Goal: Ask a question: Seek information or help from site administrators or community

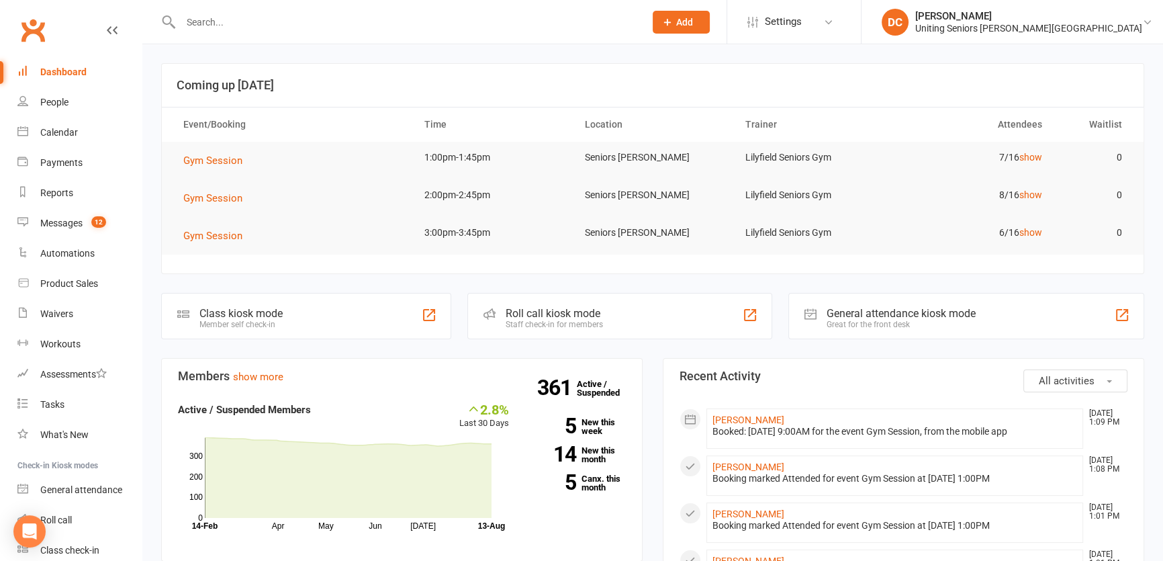
click at [107, 32] on icon at bounding box center [112, 30] width 11 height 11
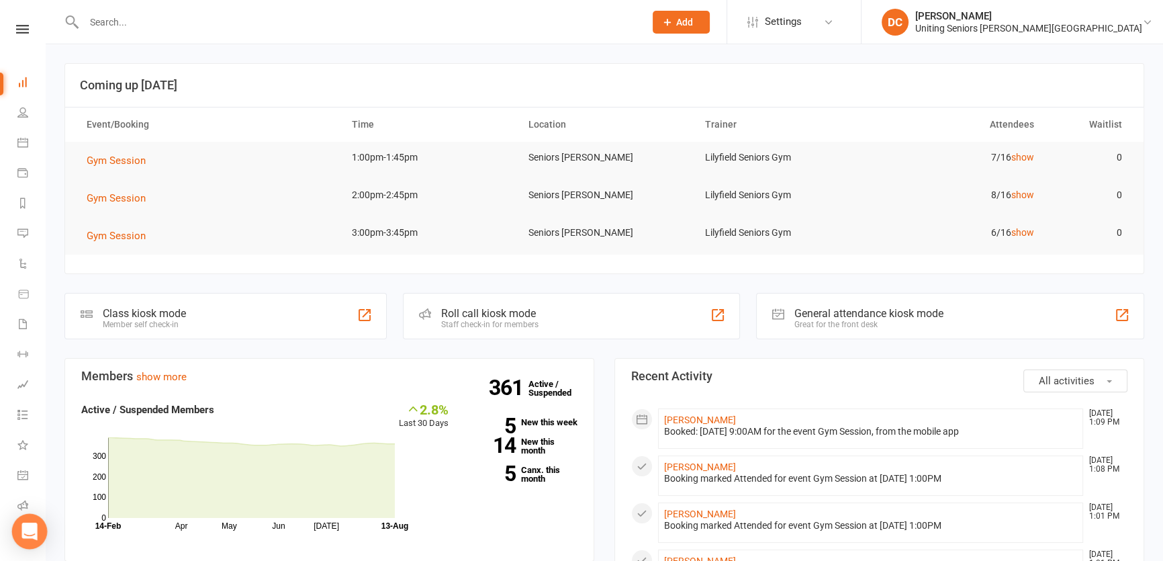
click at [34, 526] on icon "Open Intercom Messenger" at bounding box center [28, 530] width 15 height 17
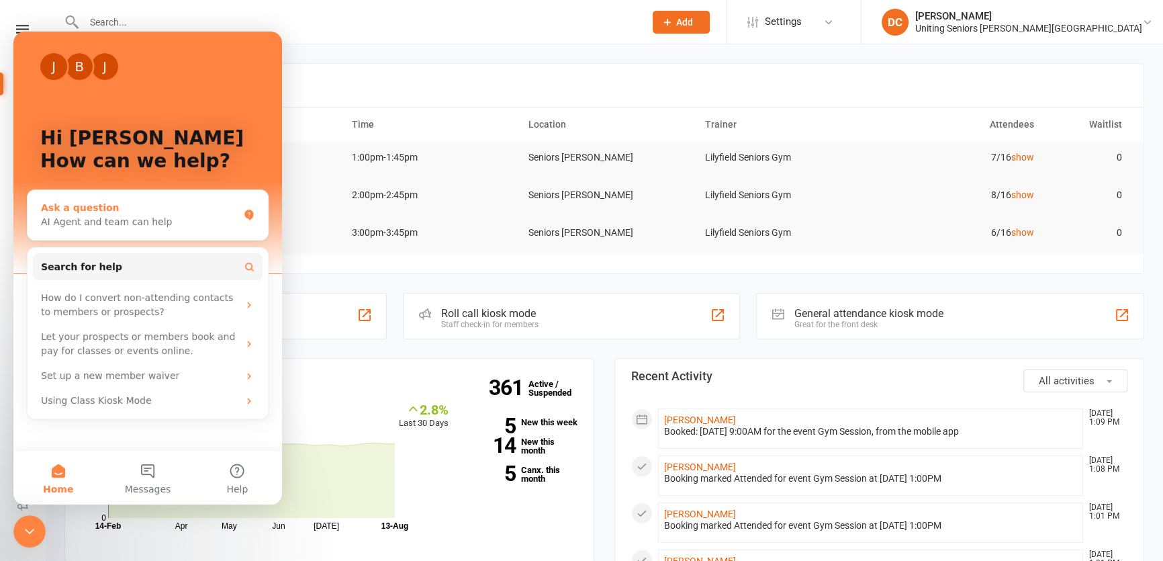
click at [119, 225] on div "AI Agent and team can help" at bounding box center [139, 222] width 197 height 14
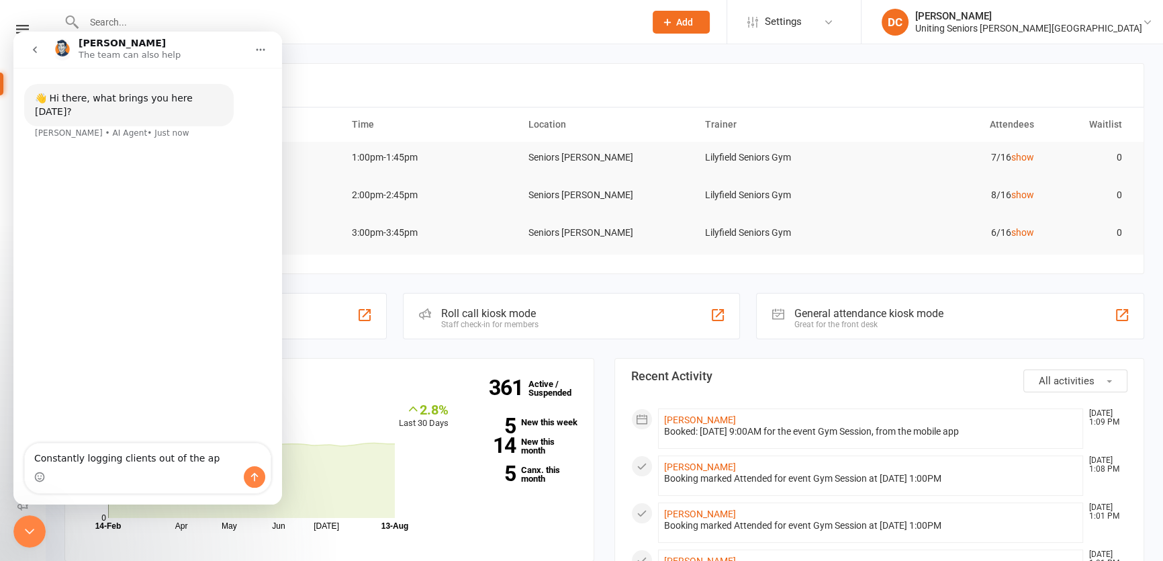
type textarea "Constantly logging clients out of the app"
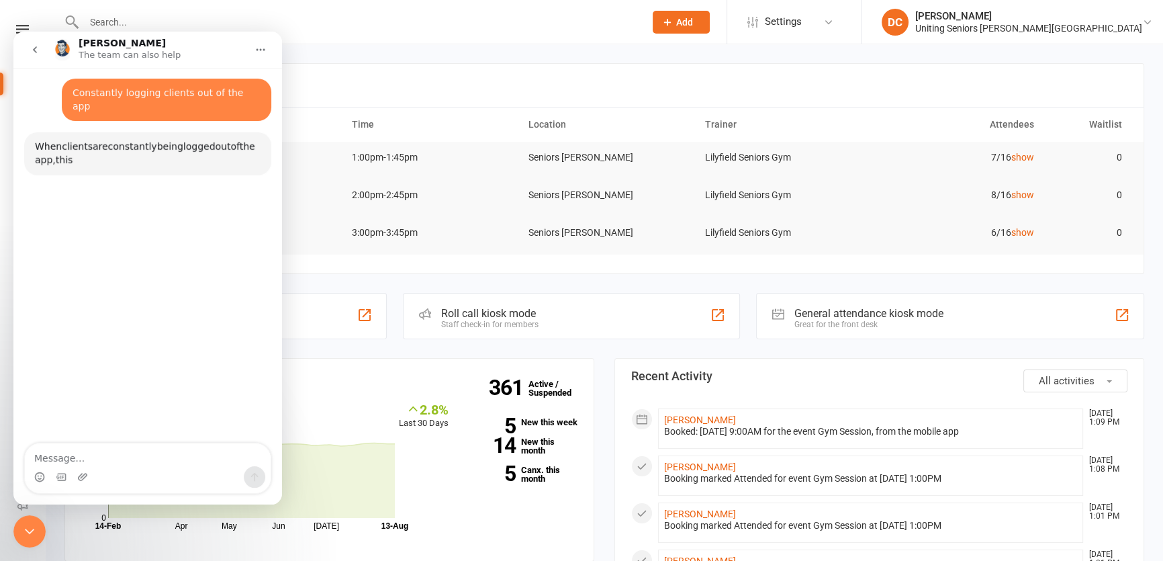
scroll to position [59, 0]
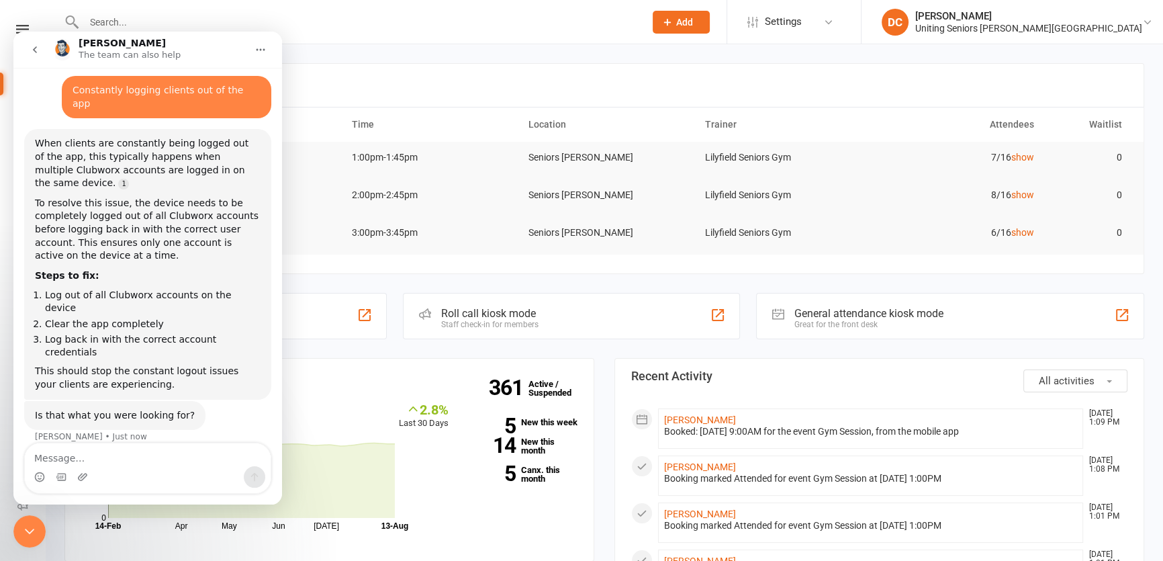
click at [141, 456] on textarea "Message…" at bounding box center [148, 454] width 246 height 23
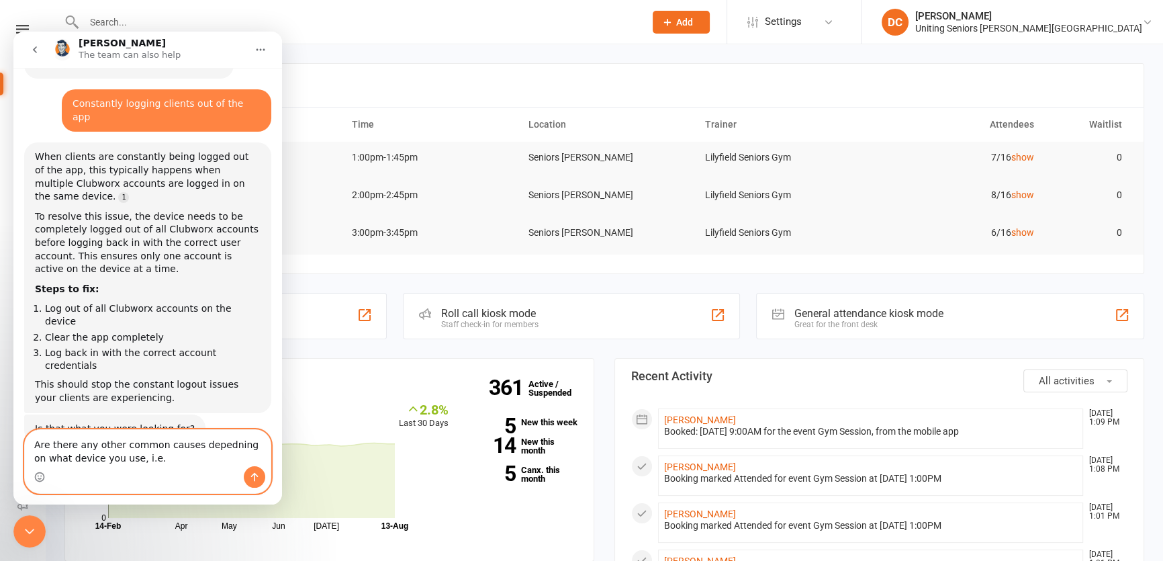
click at [205, 442] on textarea "Are there any other common causes depedning on what device you use, i.e." at bounding box center [148, 448] width 246 height 36
click at [154, 457] on textarea "Are there any other common causes depending on what device you use, i.e." at bounding box center [148, 448] width 246 height 36
type textarea "Are there any other common causes depending on what device you use, i.e. androi…"
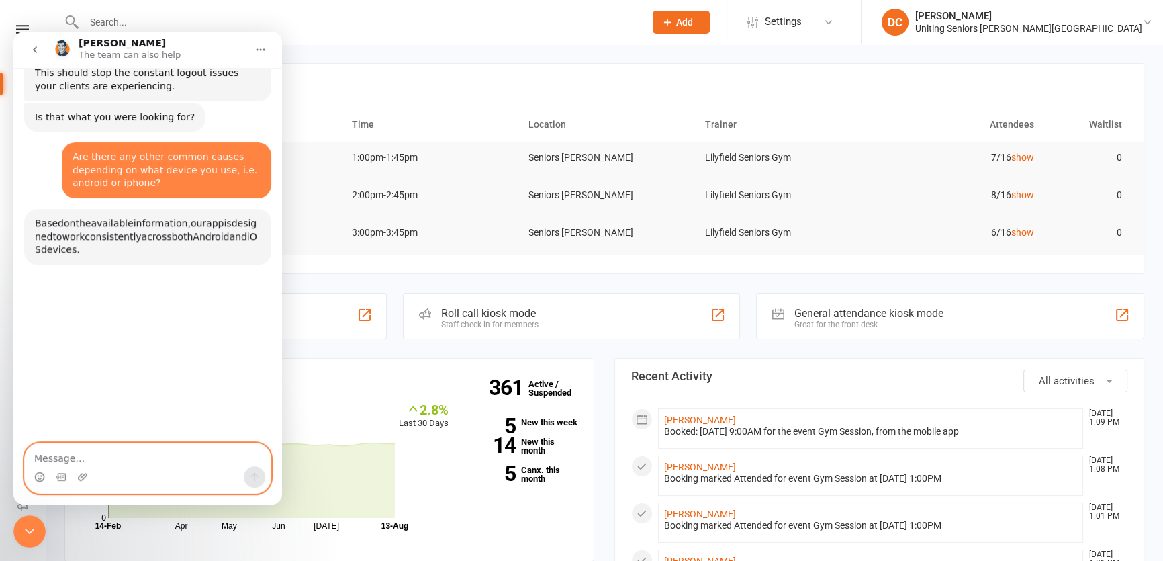
scroll to position [372, 0]
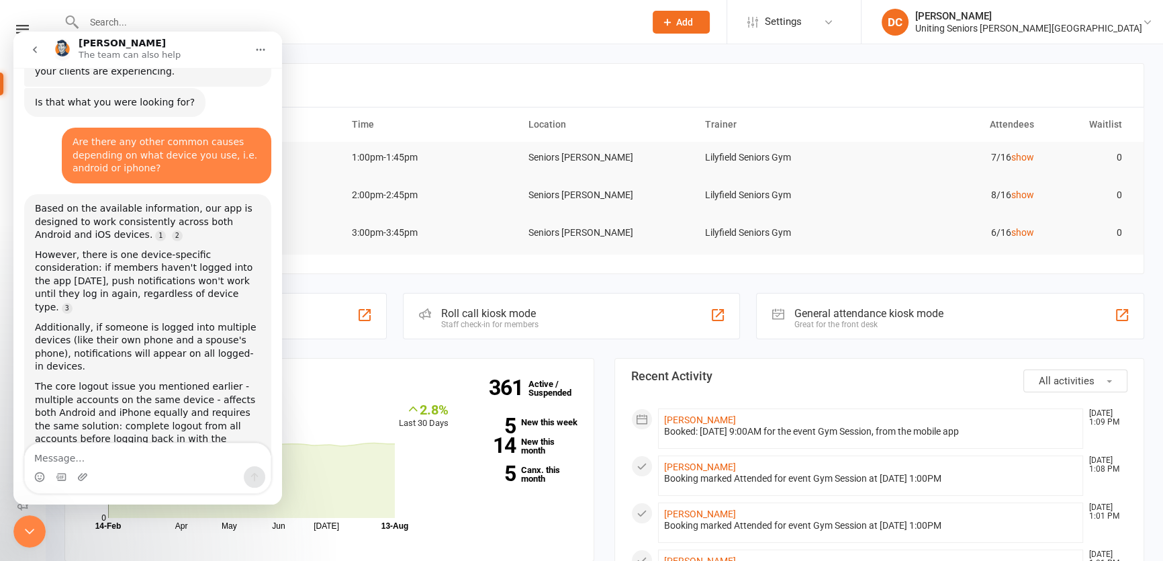
click at [161, 380] on div "The core logout issue you mentioned earlier - multiple accounts on the same dev…" at bounding box center [148, 419] width 226 height 79
click at [111, 458] on textarea "Message…" at bounding box center [148, 454] width 246 height 23
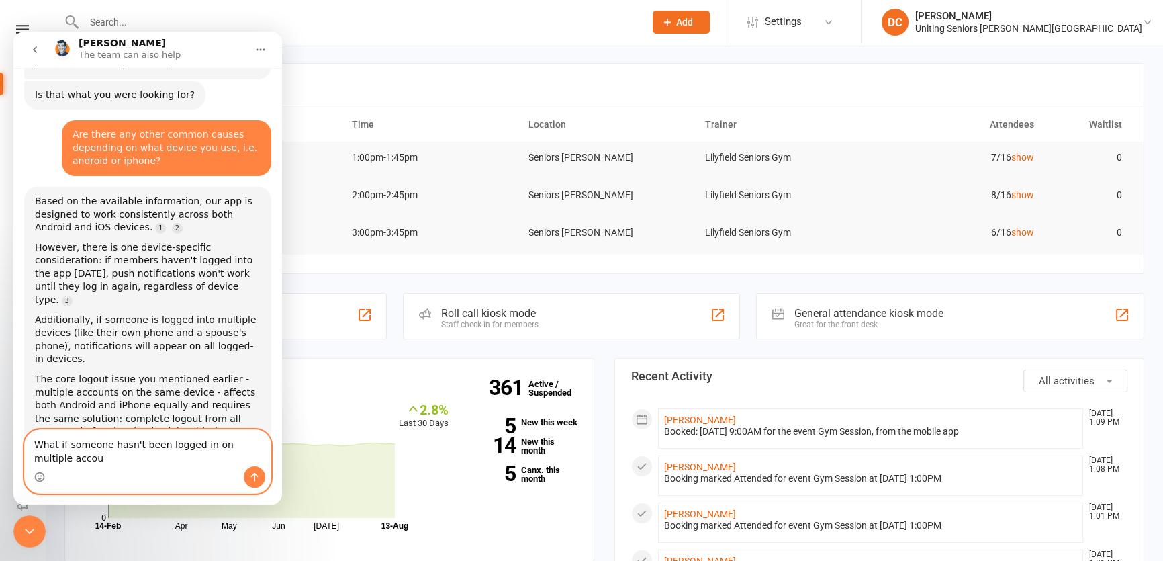
scroll to position [1, 0]
type textarea "What if someone hasn't been logged in on multiple accounts and they are still g…"
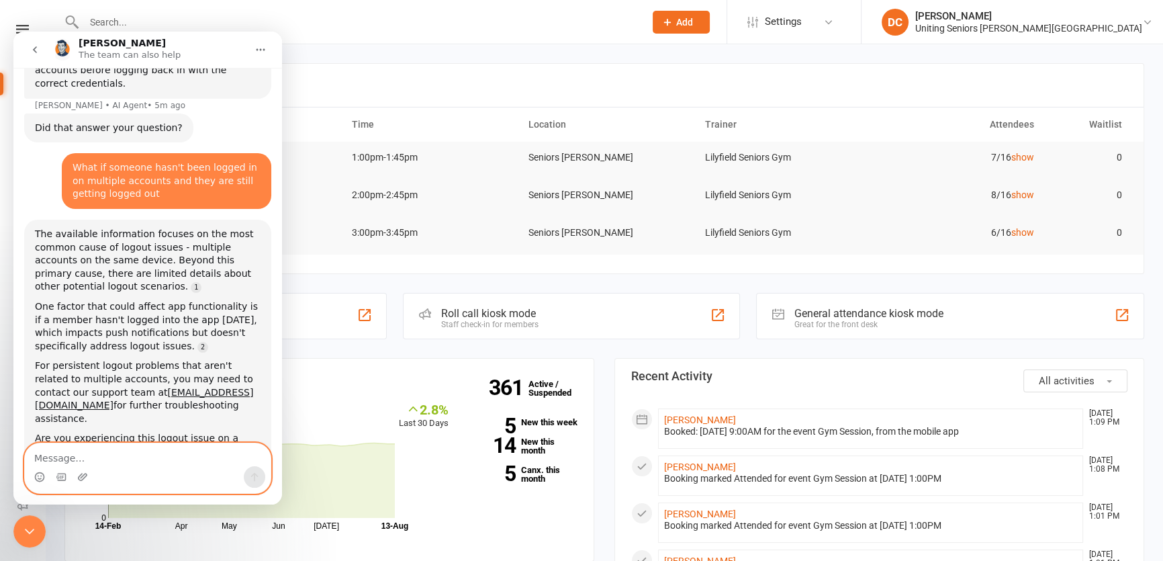
scroll to position [755, 0]
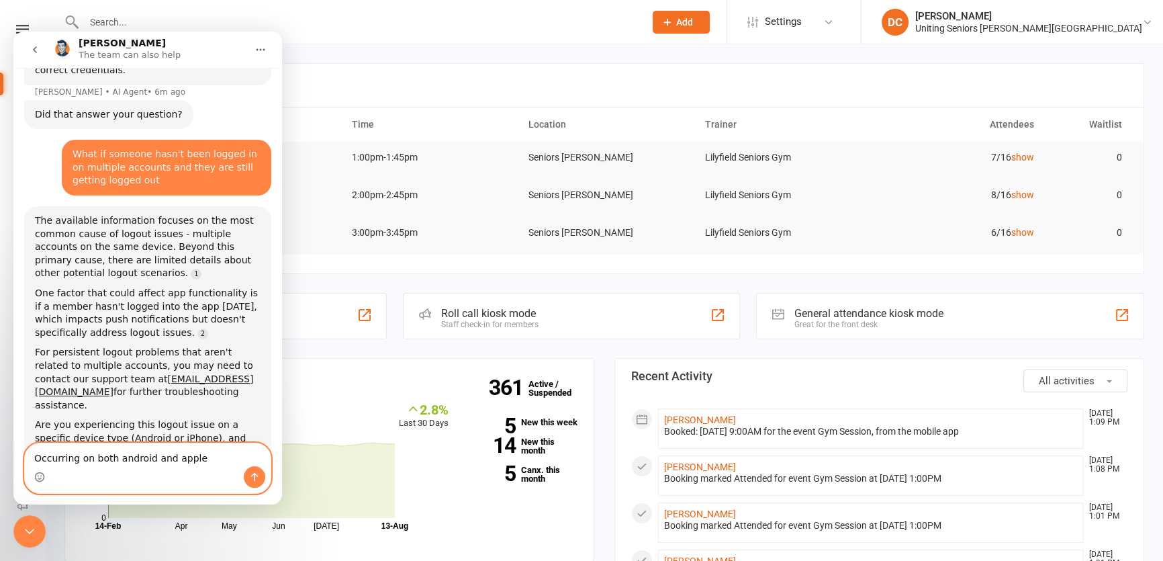
click at [199, 457] on textarea "Occurring on both android and apple" at bounding box center [148, 454] width 246 height 23
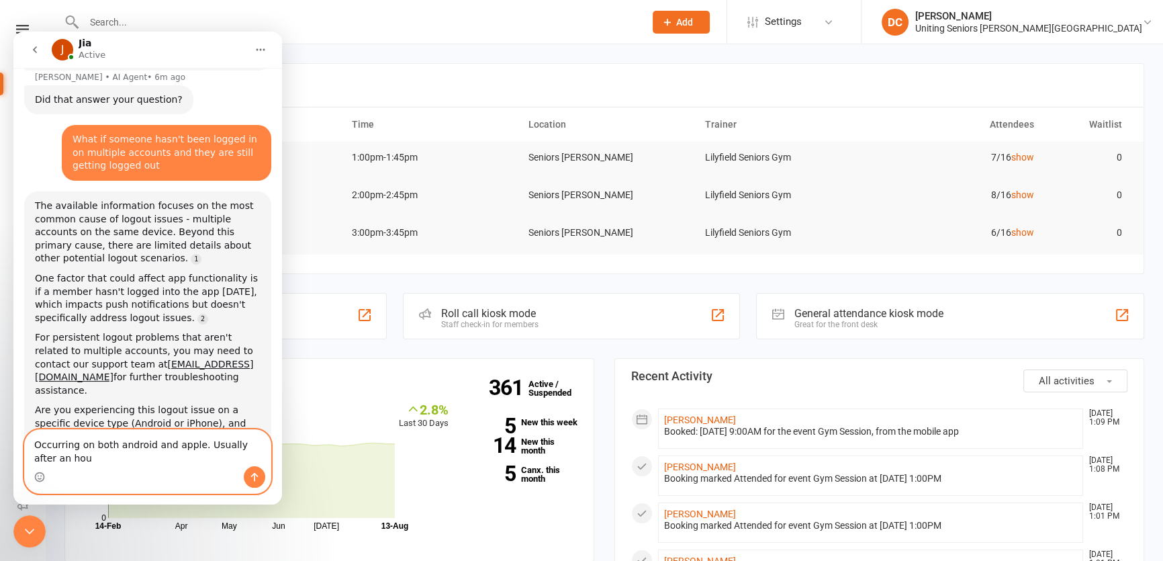
scroll to position [781, 0]
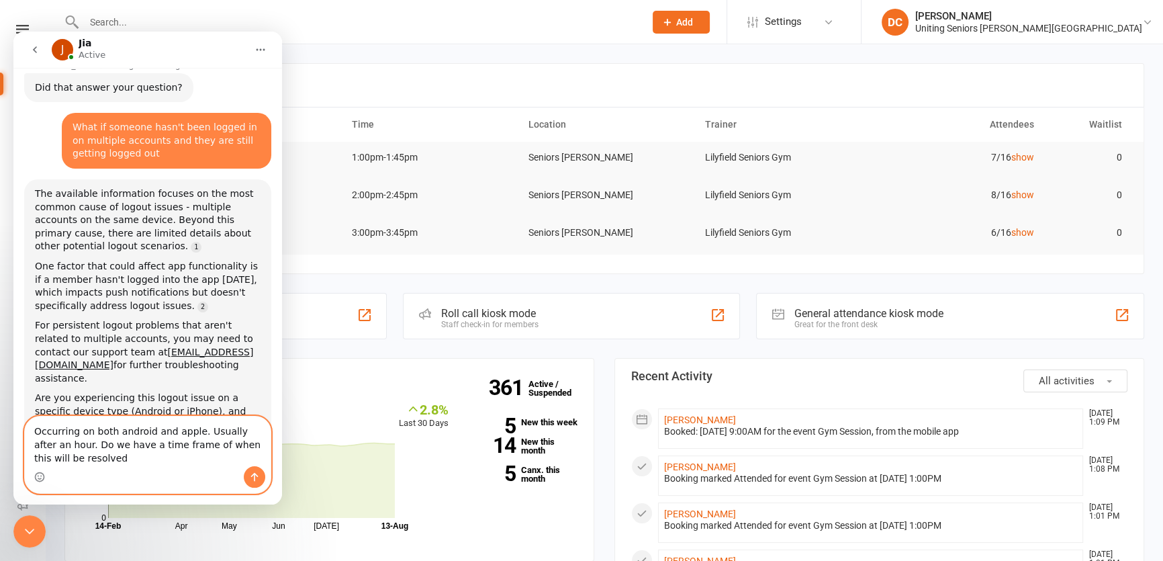
type textarea "Occurring on both android and apple. Usually after an hour. Do we have a time f…"
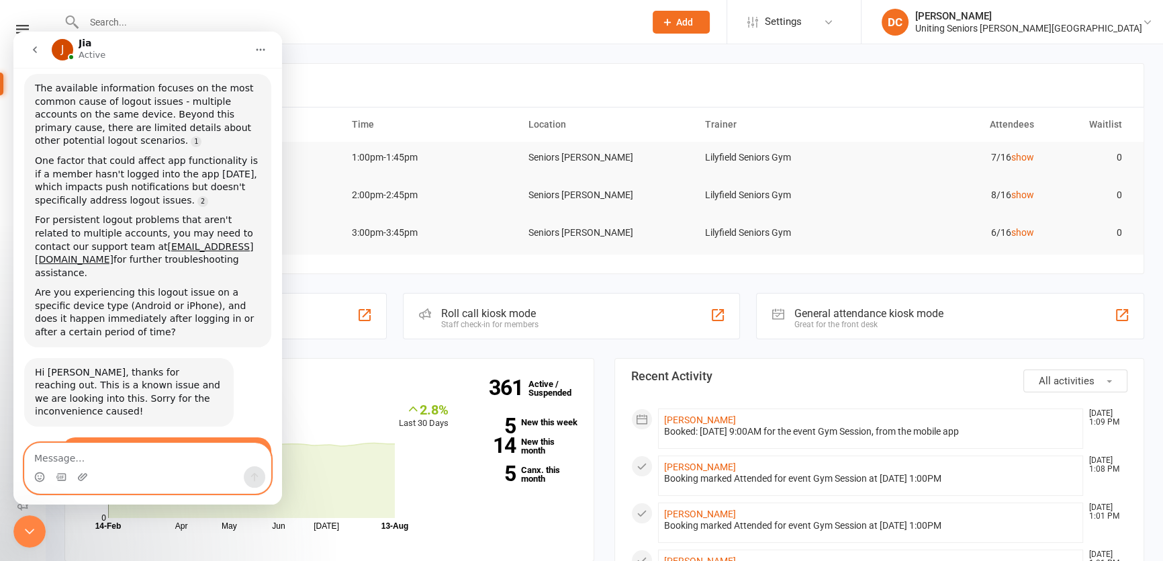
scroll to position [888, 0]
type textarea "M"
type textarea "A"
click at [237, 459] on textarea "Most of our gyms are experiencing the issue" at bounding box center [148, 454] width 246 height 23
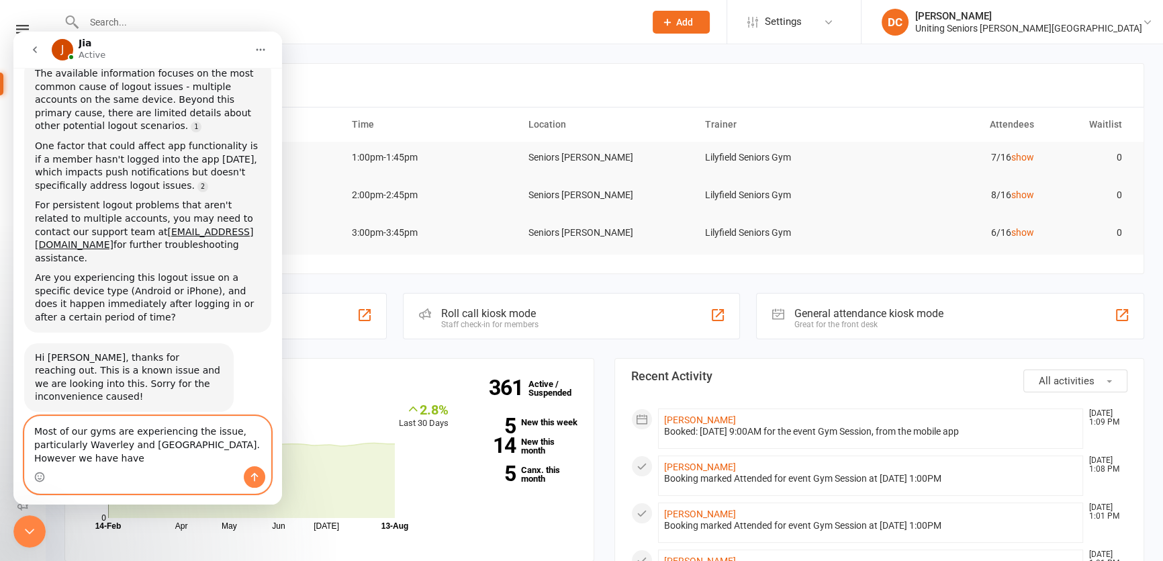
scroll to position [915, 0]
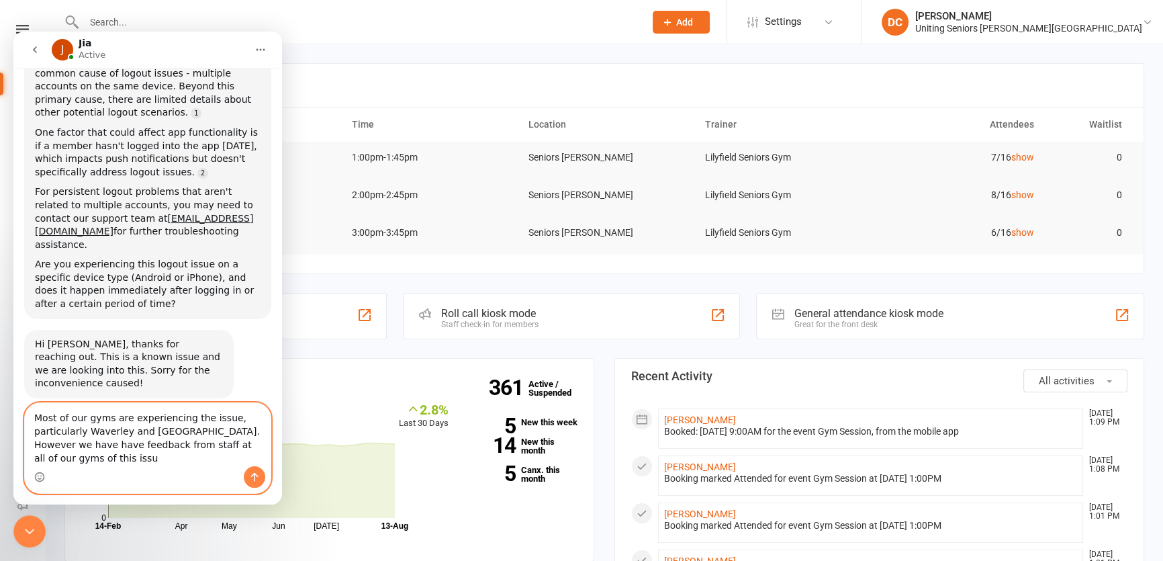
type textarea "Most of our gyms are experiencing the issue, particularly Waverley and [GEOGRAP…"
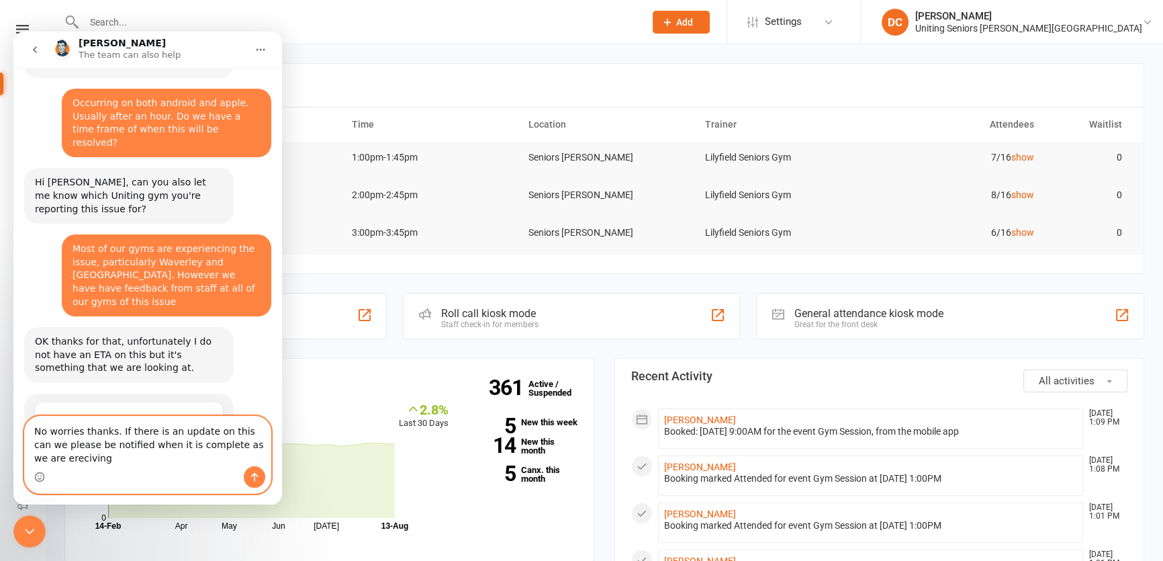
scroll to position [1249, 0]
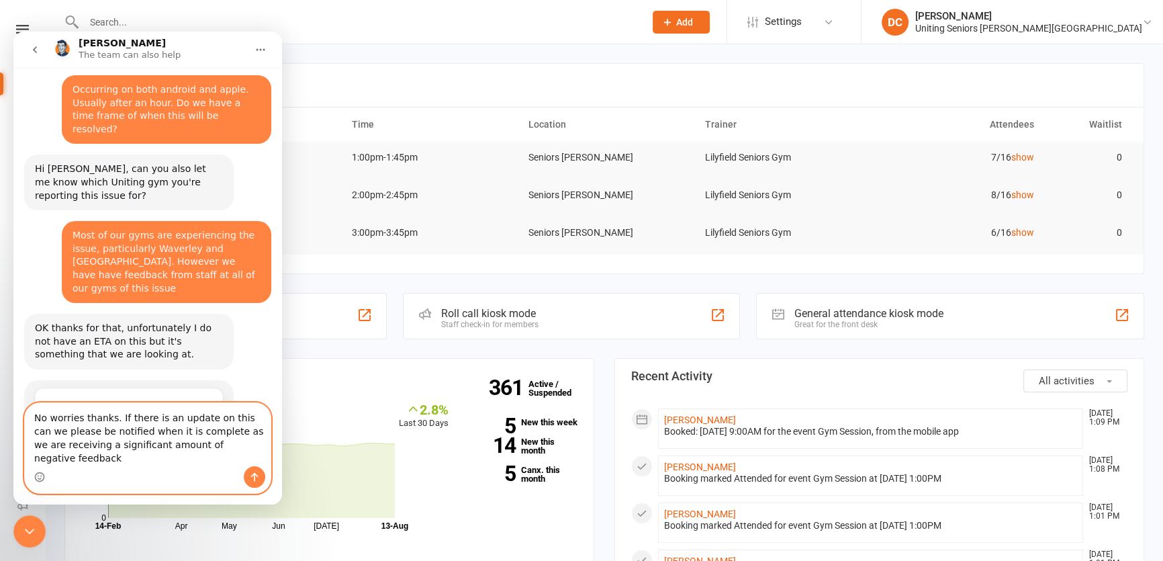
type textarea "No worries thanks. If there is an update on this can we please be notified when…"
click at [254, 474] on icon "Send a message…" at bounding box center [254, 477] width 7 height 9
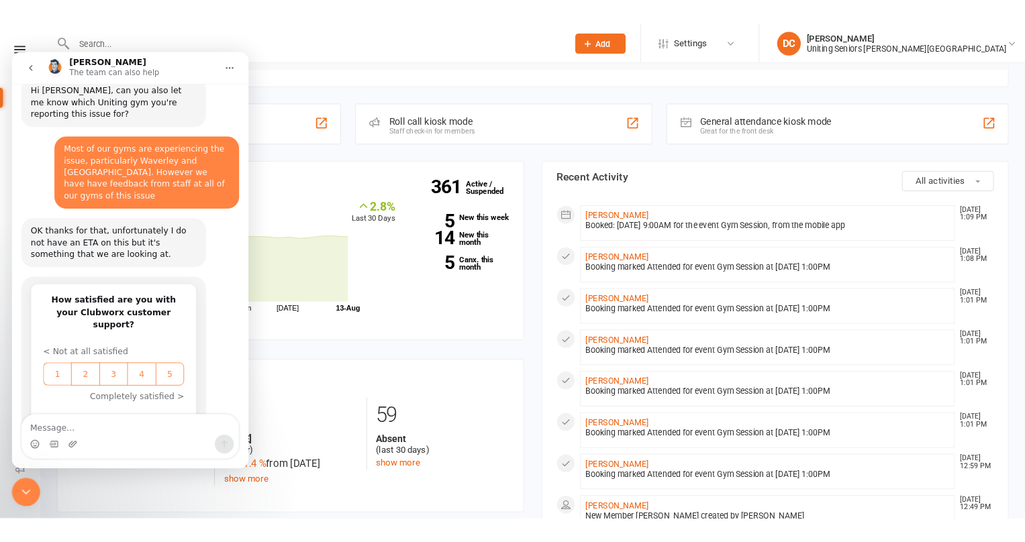
scroll to position [427, 0]
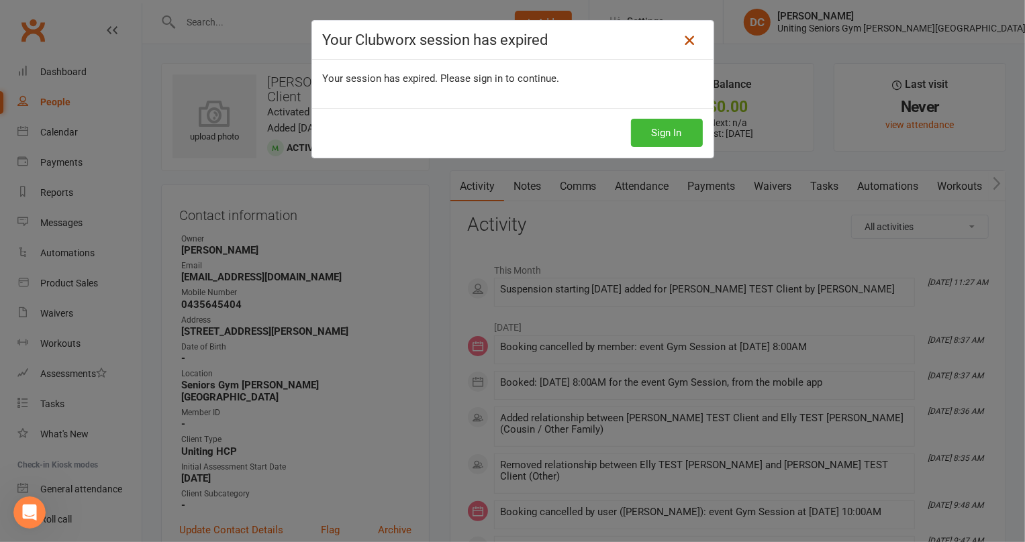
click at [683, 39] on icon at bounding box center [689, 40] width 16 height 16
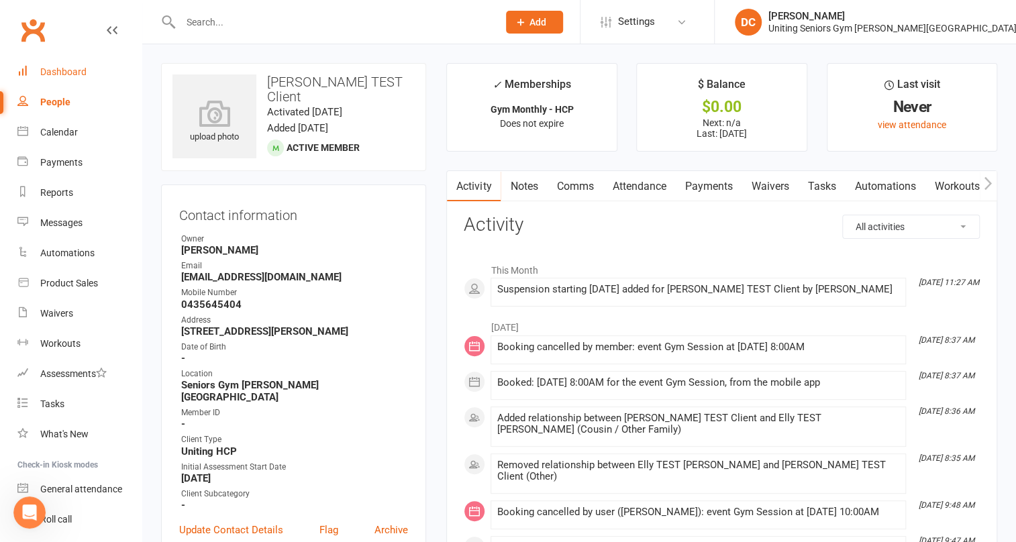
click at [75, 76] on div "Dashboard" at bounding box center [63, 71] width 46 height 11
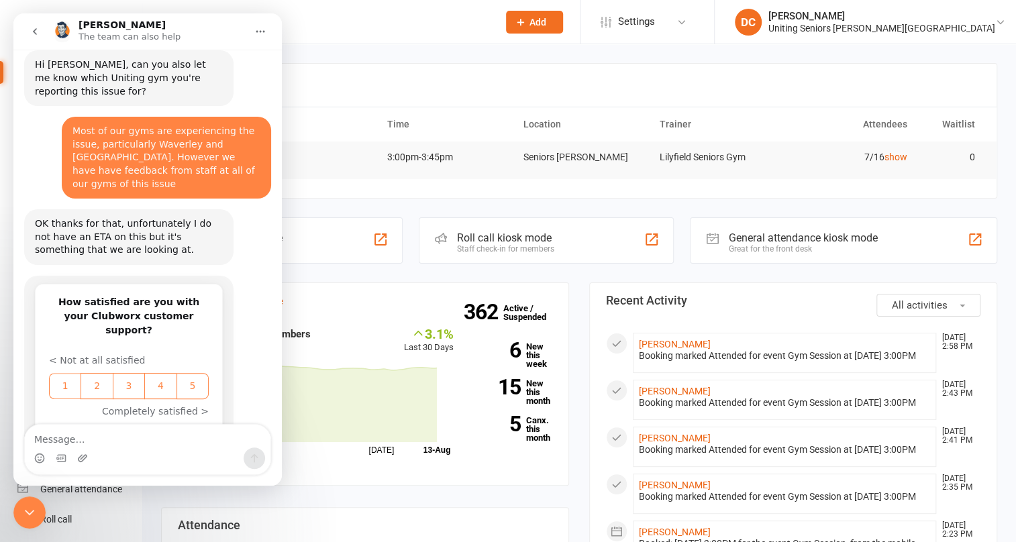
scroll to position [1329, 0]
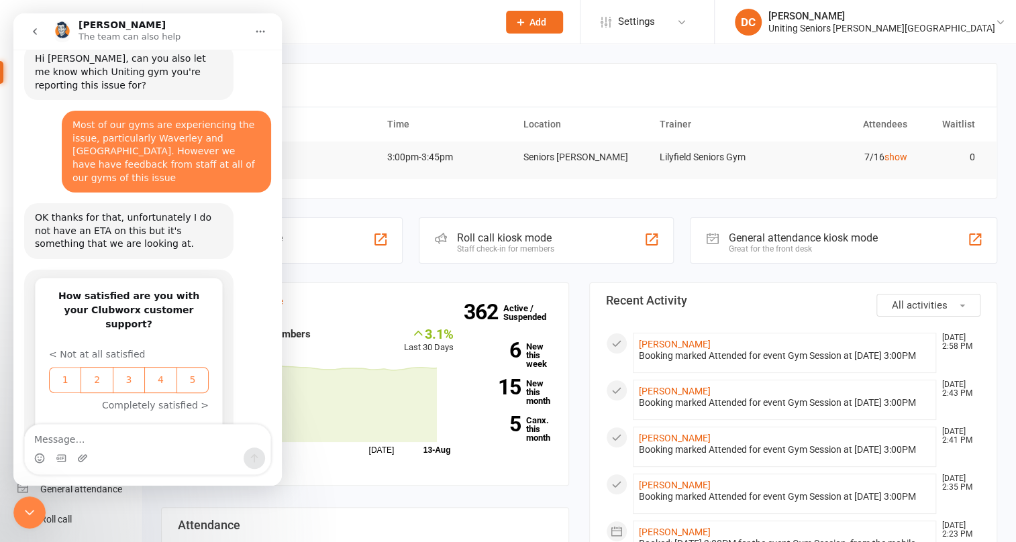
click at [34, 33] on icon "go back" at bounding box center [35, 31] width 4 height 7
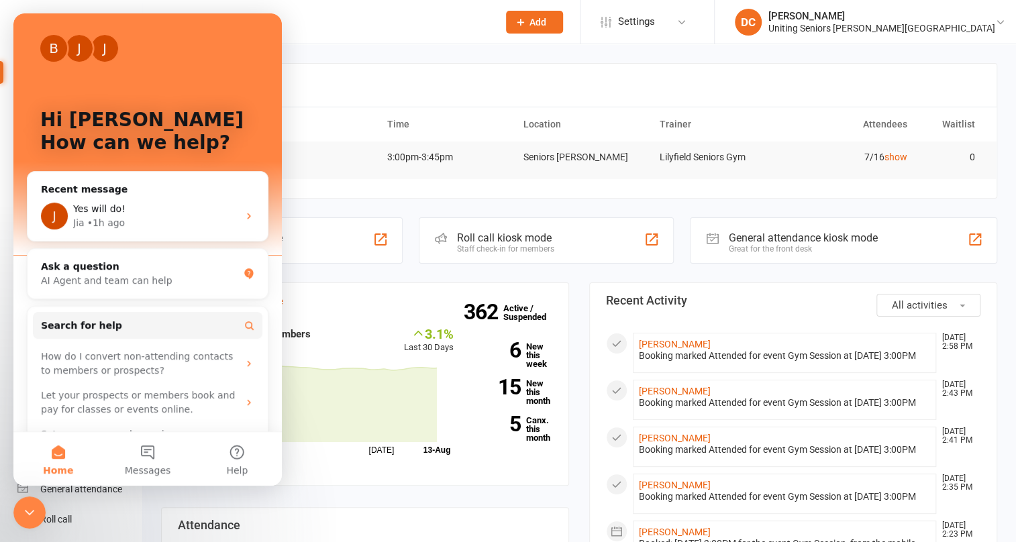
click at [19, 518] on div "Close Intercom Messenger" at bounding box center [29, 513] width 32 height 32
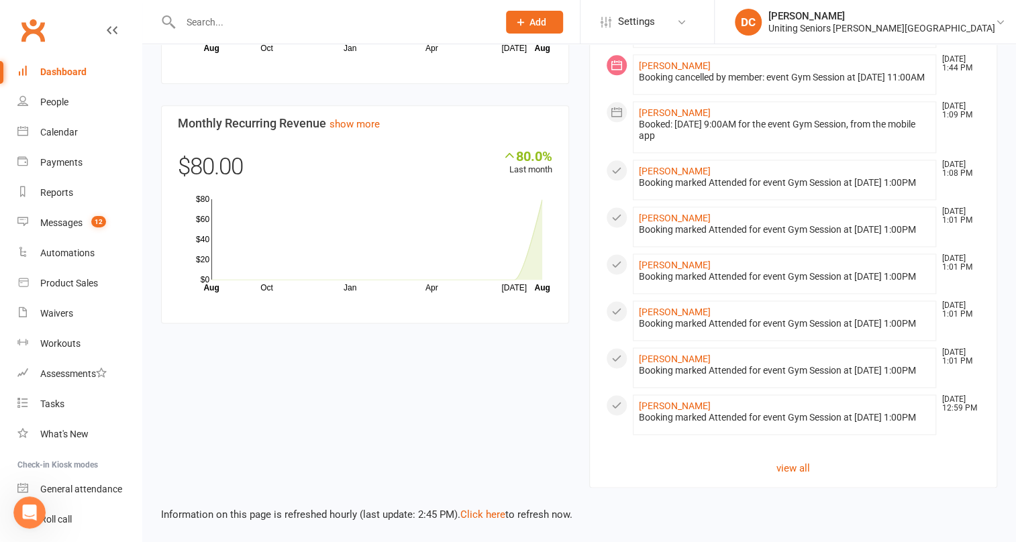
scroll to position [1045, 0]
